Goal: Check status

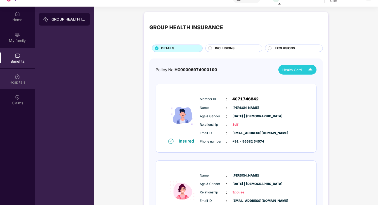
scroll to position [139, 0]
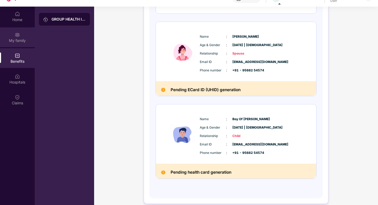
click at [21, 42] on div "My family" at bounding box center [17, 40] width 35 height 5
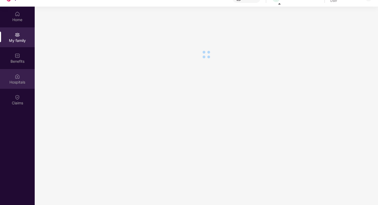
click at [19, 74] on img at bounding box center [17, 76] width 5 height 5
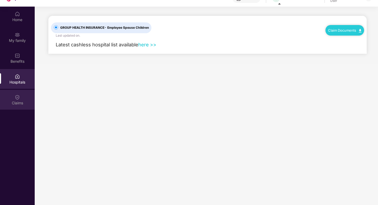
click at [19, 91] on div "Claims" at bounding box center [17, 100] width 35 height 20
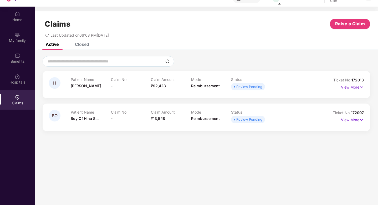
click at [355, 89] on p "View More" at bounding box center [352, 86] width 23 height 7
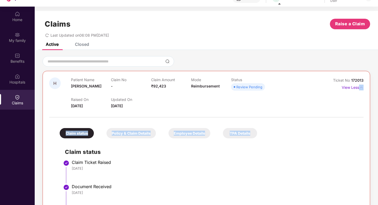
drag, startPoint x: 353, startPoint y: 101, endPoint x: 277, endPoint y: 138, distance: 84.3
click at [277, 138] on div "H Patient Name [PERSON_NAME] Claim No - Claim Amount ₹92,423 Mode Reimbursement…" at bounding box center [206, 149] width 315 height 145
click at [296, 130] on div "Claim status Policy & Claim Details Employee Details TPA Details Claim status C…" at bounding box center [206, 171] width 315 height 102
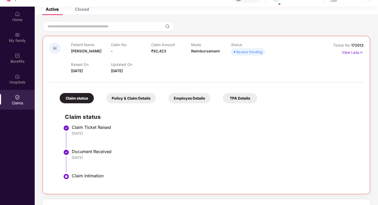
scroll to position [40, 0]
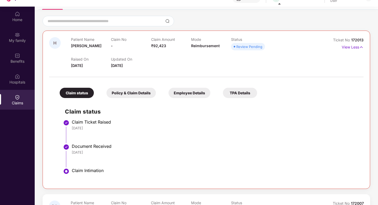
click at [134, 92] on div "Policy & Claim Details" at bounding box center [131, 93] width 49 height 10
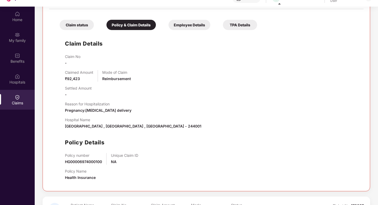
scroll to position [114, 0]
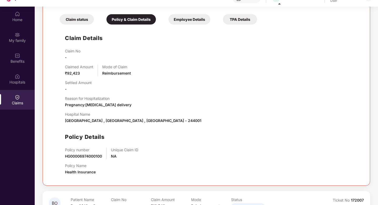
click at [187, 18] on div "Employee Details" at bounding box center [190, 19] width 42 height 10
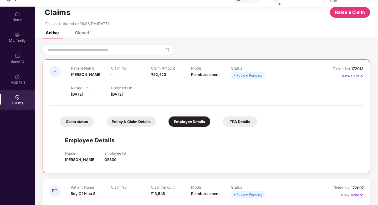
scroll to position [29, 0]
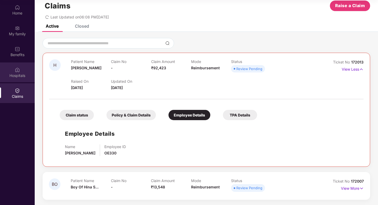
click at [13, 72] on div "Hospitals" at bounding box center [17, 72] width 35 height 20
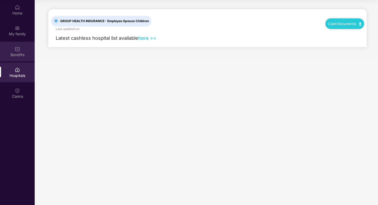
click at [23, 59] on div "Benefits" at bounding box center [17, 52] width 35 height 20
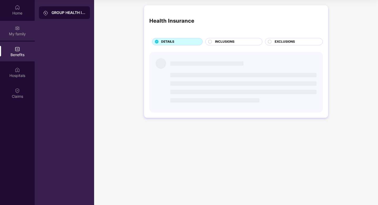
click at [22, 39] on div "My family" at bounding box center [17, 31] width 35 height 20
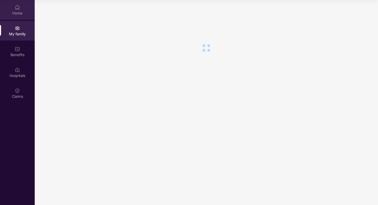
click at [16, 12] on div "Home" at bounding box center [17, 13] width 35 height 5
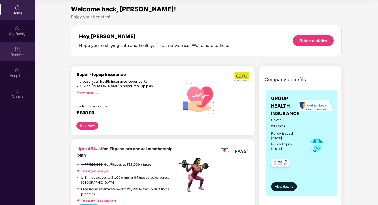
click at [17, 52] on div "Benefits" at bounding box center [17, 54] width 35 height 5
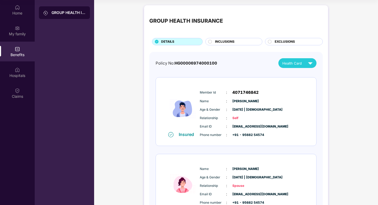
scroll to position [30, 0]
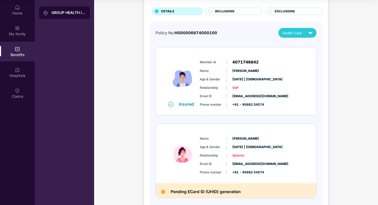
click at [178, 78] on img at bounding box center [183, 79] width 32 height 46
click at [188, 84] on img at bounding box center [183, 79] width 32 height 46
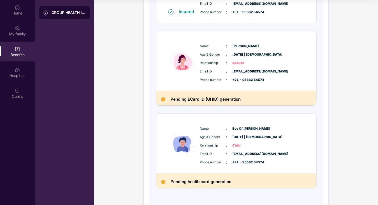
scroll to position [139, 0]
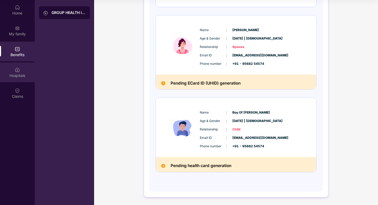
click at [22, 63] on div "Hospitals" at bounding box center [17, 72] width 35 height 20
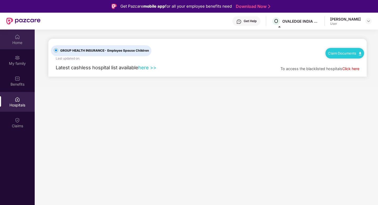
click at [13, 41] on div "Home" at bounding box center [17, 42] width 35 height 5
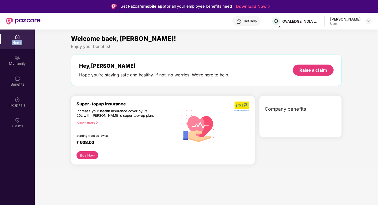
click at [13, 41] on div "Home" at bounding box center [17, 42] width 35 height 5
